Goal: Go to known website: Access a specific website the user already knows

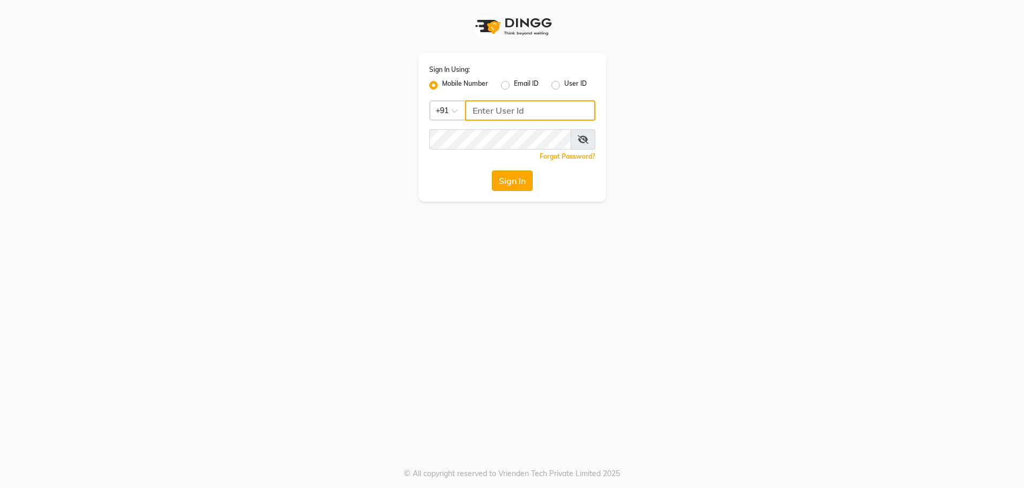
type input "8979810348"
click at [503, 182] on button "Sign In" at bounding box center [512, 180] width 41 height 20
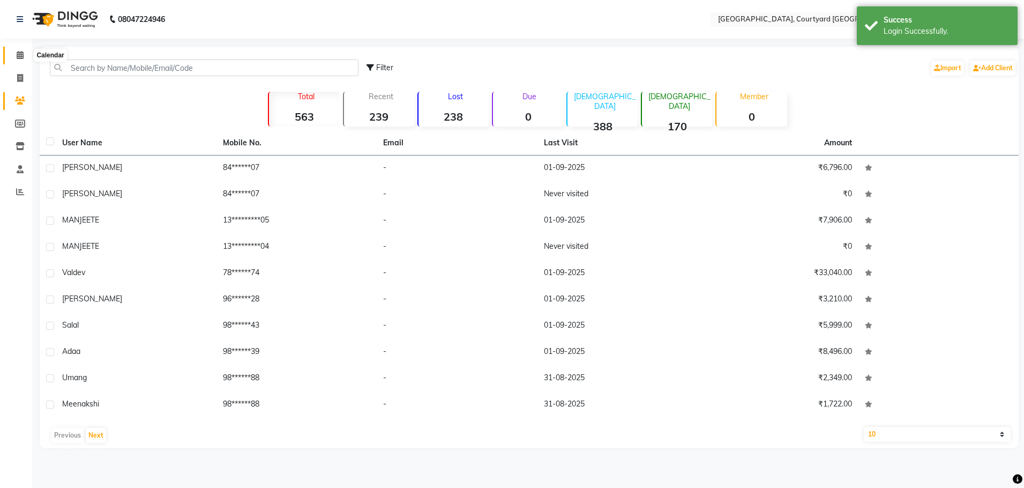
click at [20, 61] on span at bounding box center [20, 55] width 19 height 12
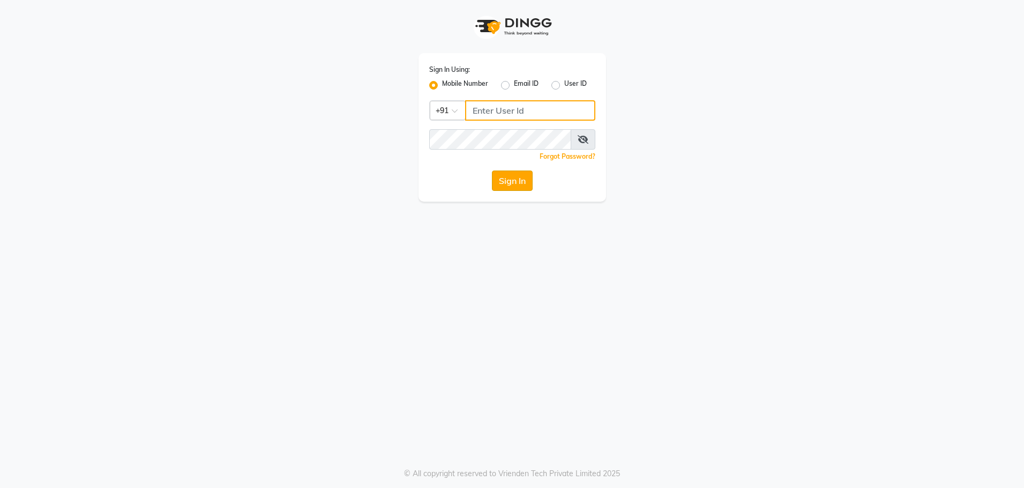
type input "8979810348"
click at [518, 181] on button "Sign In" at bounding box center [512, 180] width 41 height 20
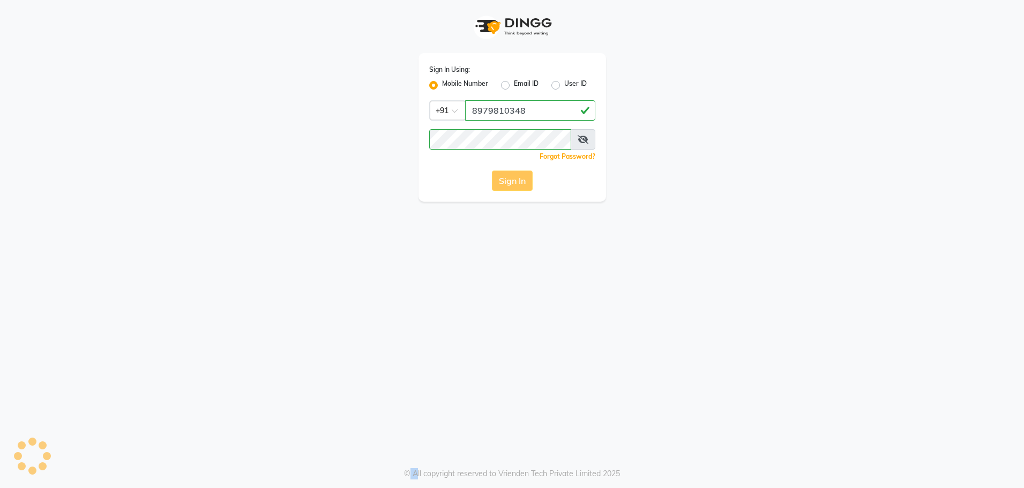
click at [518, 181] on div "Sign In" at bounding box center [512, 180] width 166 height 20
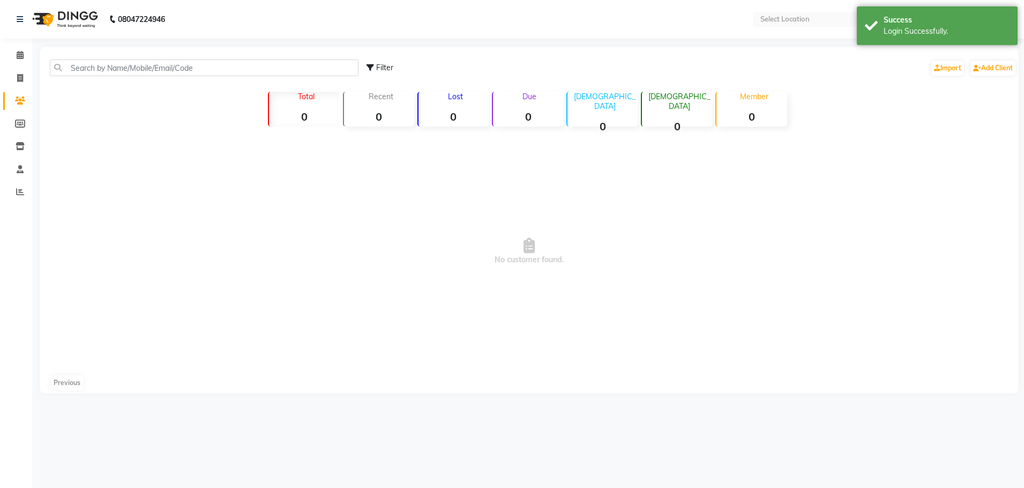
select select "en"
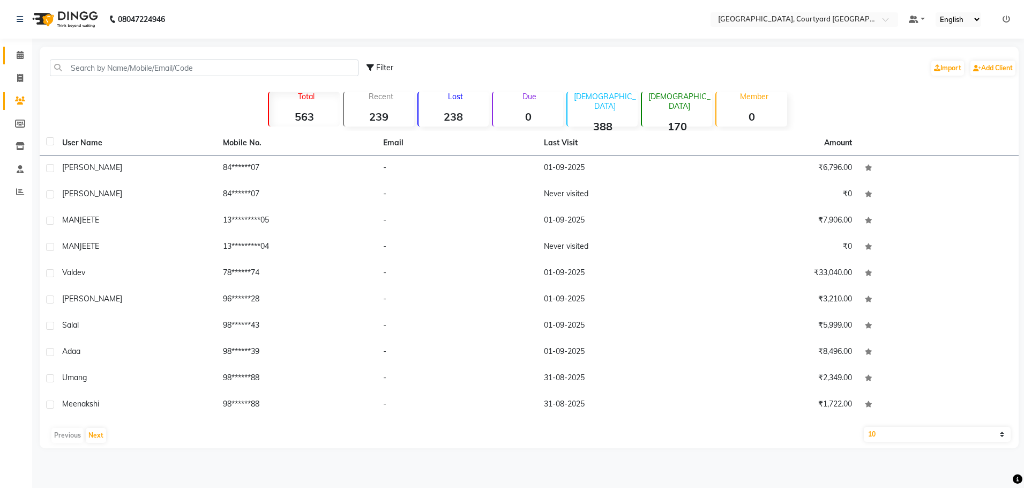
click at [10, 54] on link "Calendar" at bounding box center [16, 56] width 26 height 18
